Goal: Transaction & Acquisition: Purchase product/service

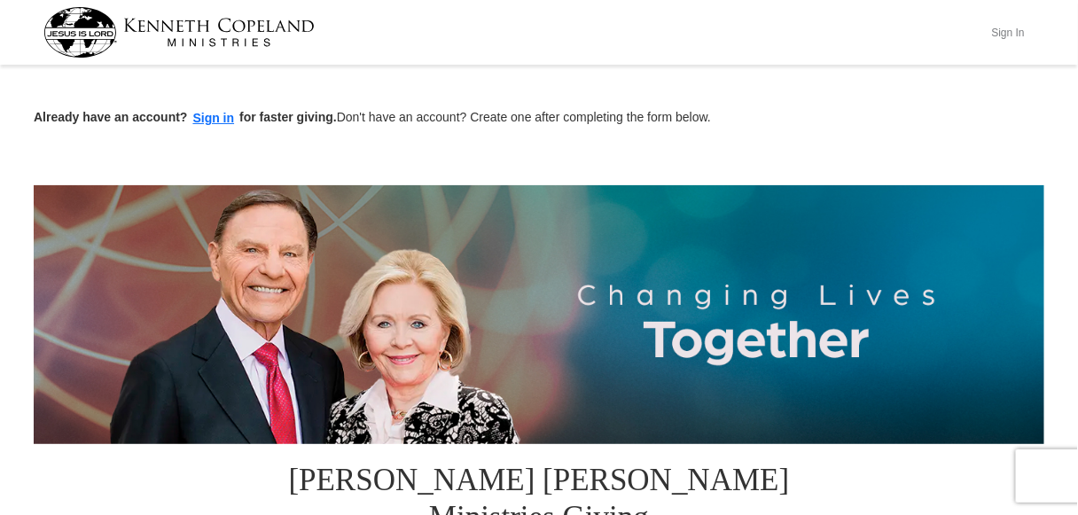
click at [1016, 34] on button "Sign In" at bounding box center [1008, 32] width 53 height 27
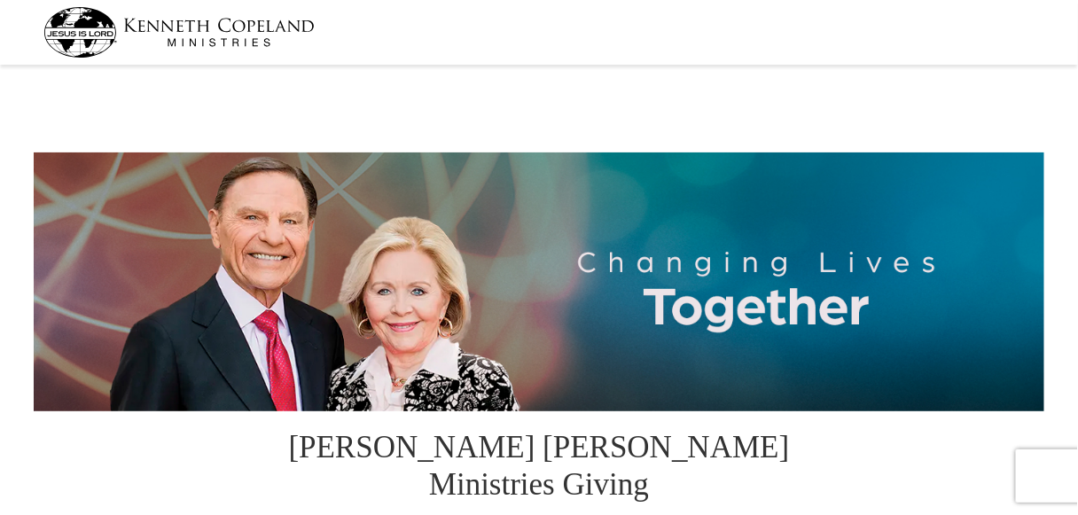
select select "SC"
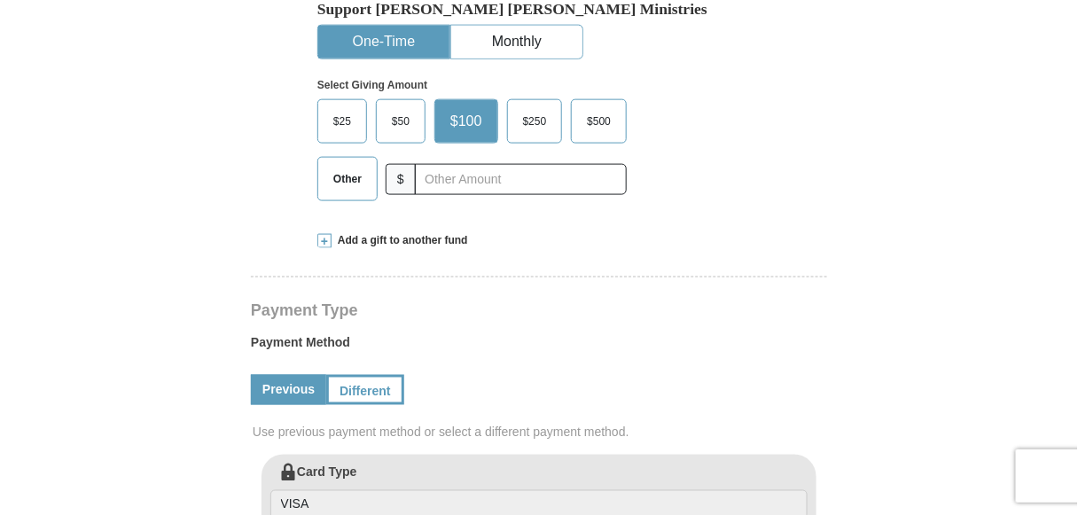
scroll to position [621, 0]
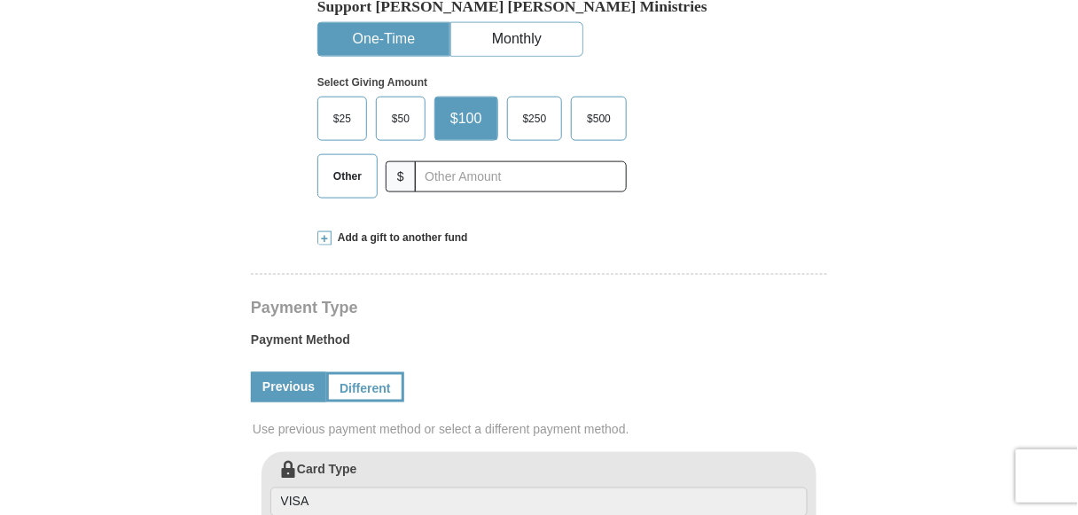
click at [342, 155] on label "Other" at bounding box center [347, 176] width 59 height 43
click at [0, 0] on input "Other" at bounding box center [0, 0] width 0 height 0
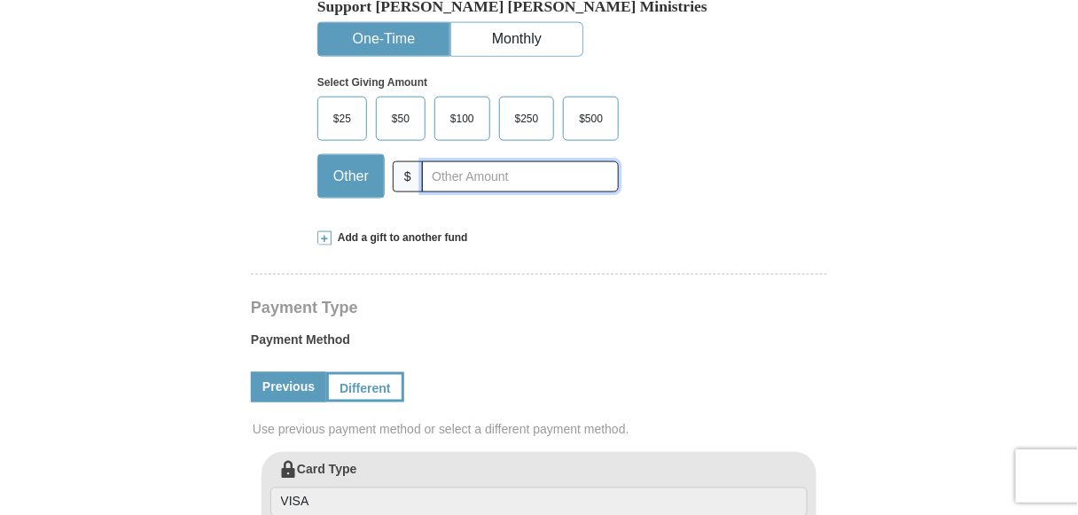
click at [442, 161] on input "text" at bounding box center [520, 176] width 197 height 31
type input "200"
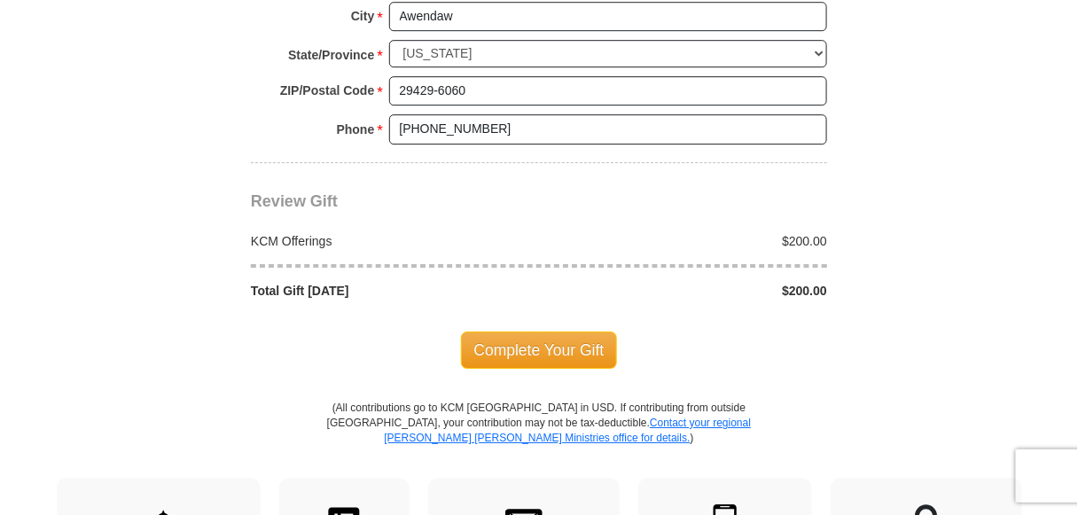
scroll to position [1596, 0]
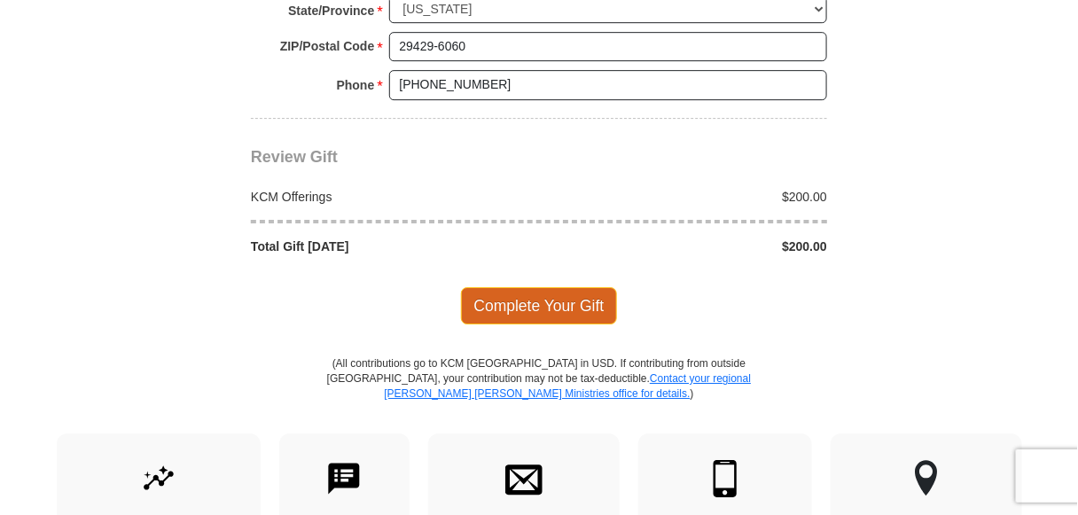
click at [511, 287] on span "Complete Your Gift" at bounding box center [539, 305] width 157 height 37
